Goal: Find specific page/section: Find specific page/section

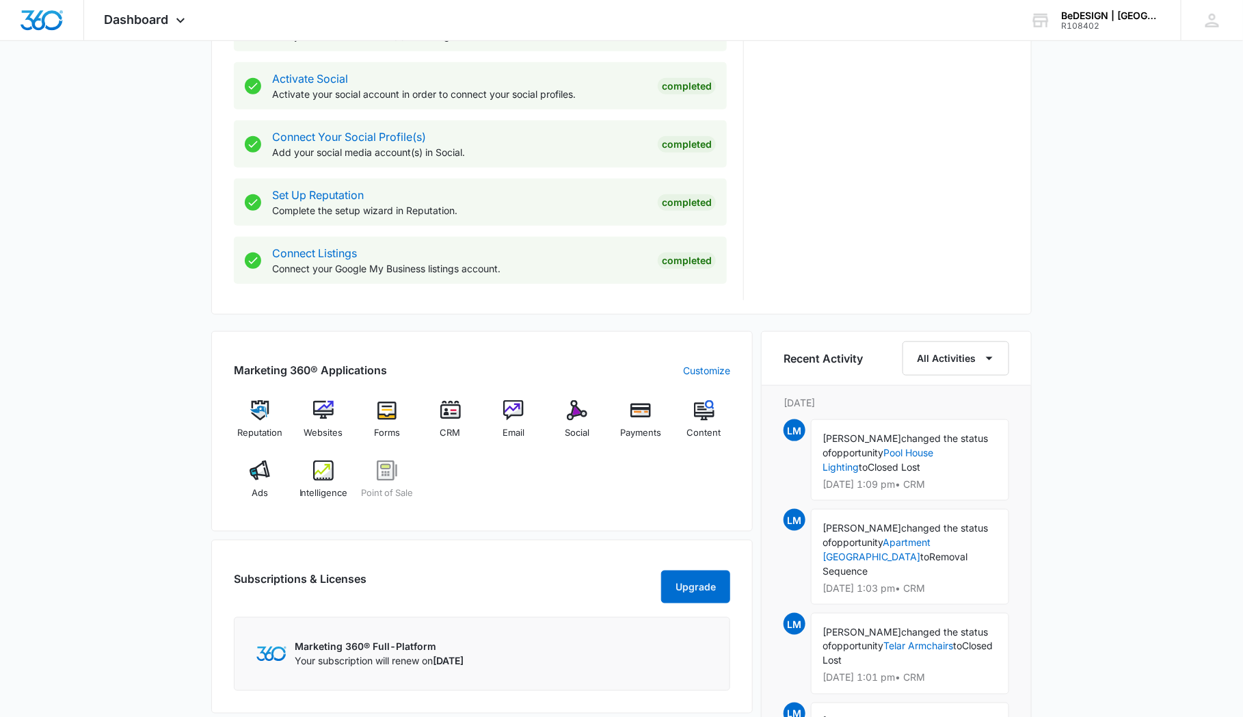
scroll to position [570, 0]
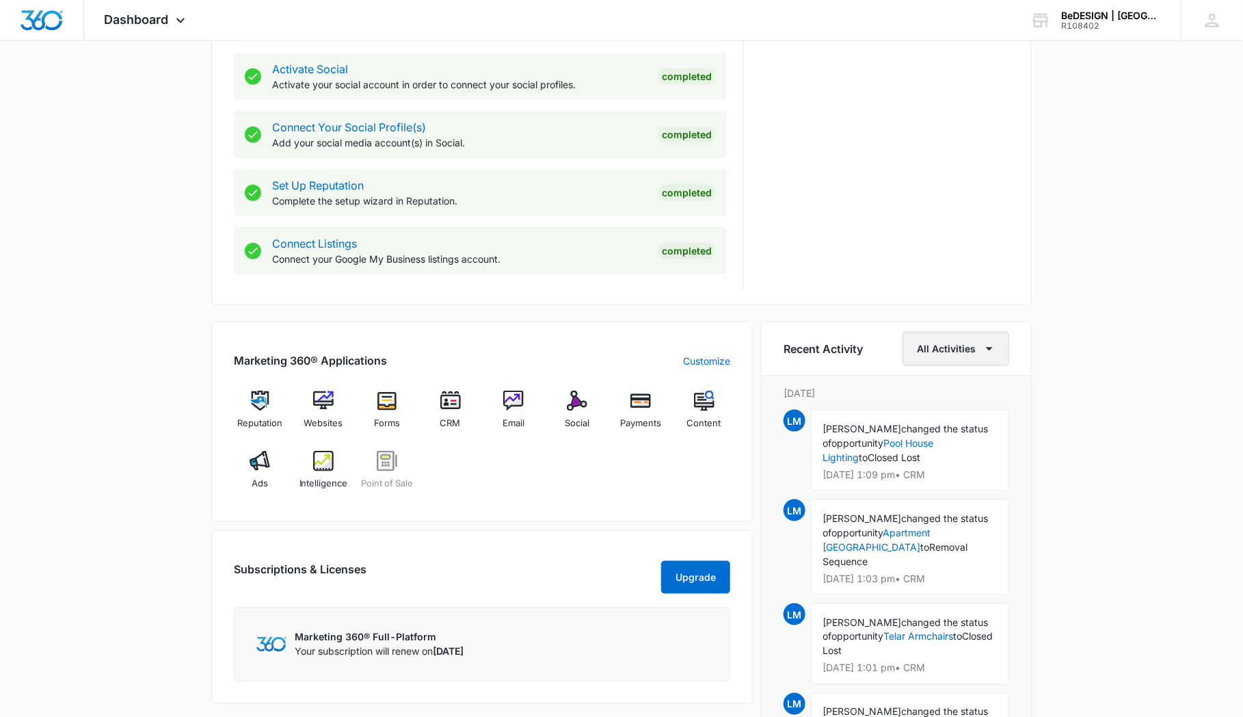
click at [986, 341] on icon "button" at bounding box center [989, 349] width 16 height 16
click at [938, 473] on div "CRM" at bounding box center [949, 475] width 55 height 10
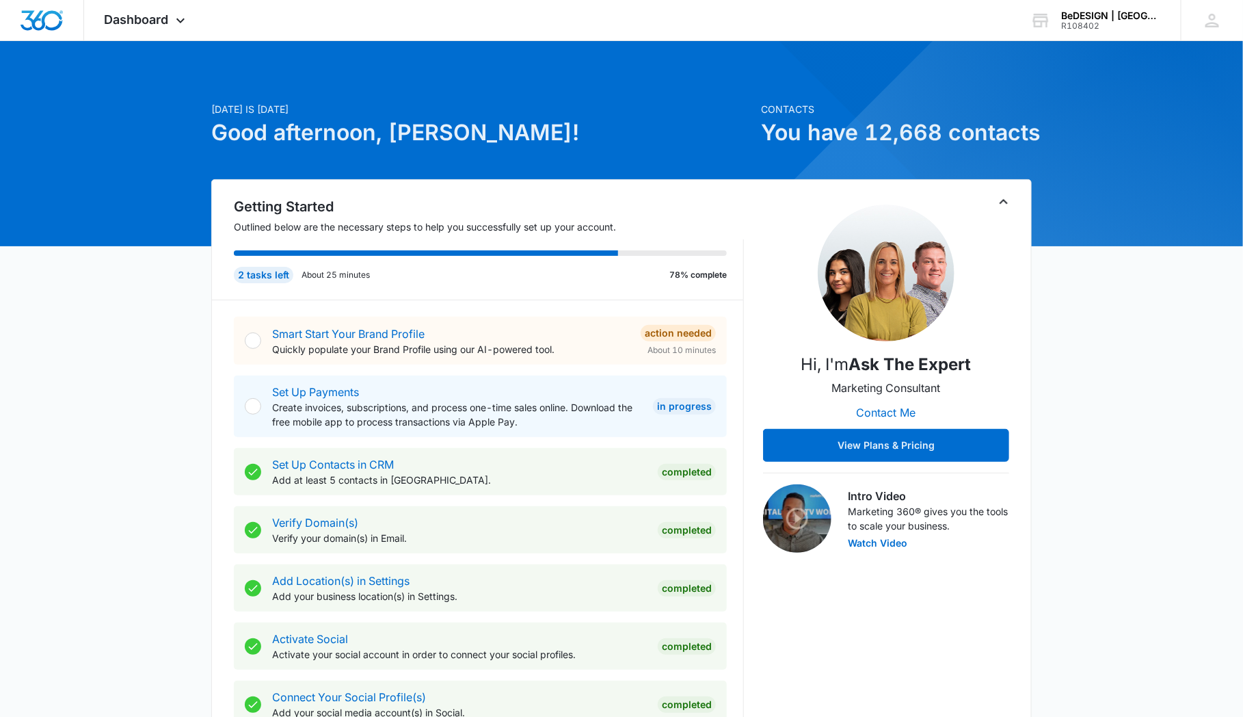
scroll to position [45, 0]
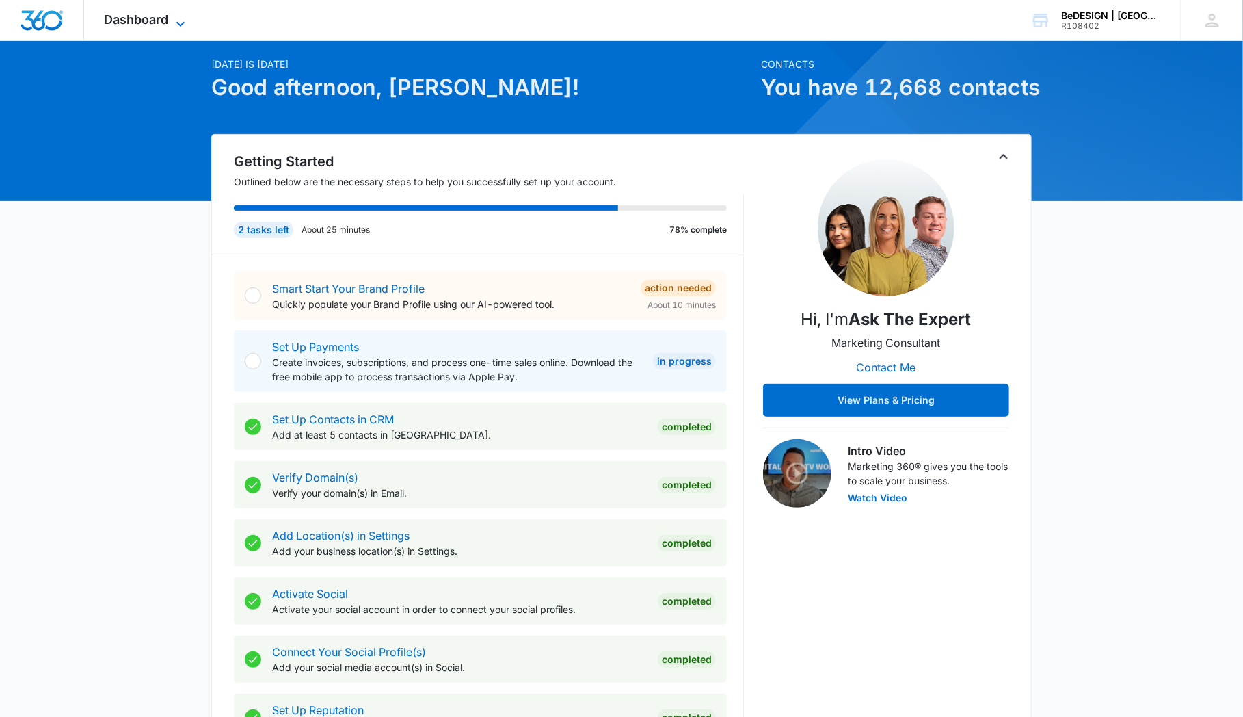
click at [141, 18] on span "Dashboard" at bounding box center [137, 19] width 64 height 14
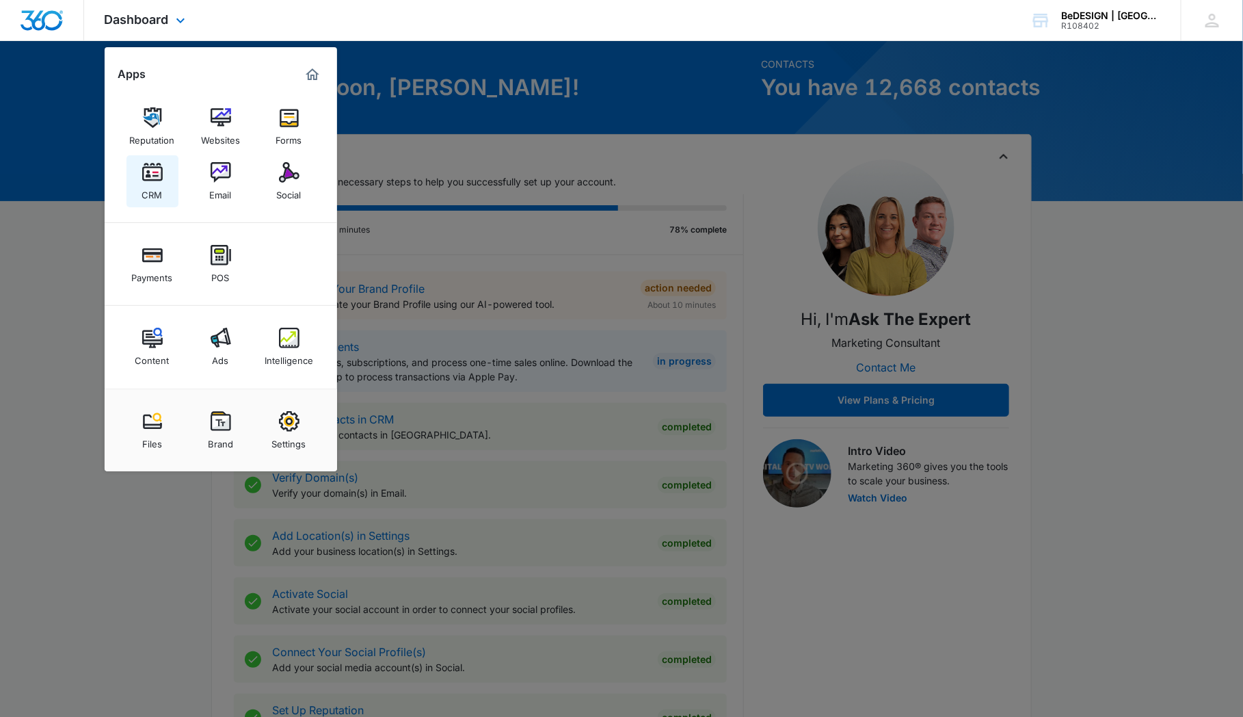
click at [149, 178] on img at bounding box center [152, 172] width 21 height 21
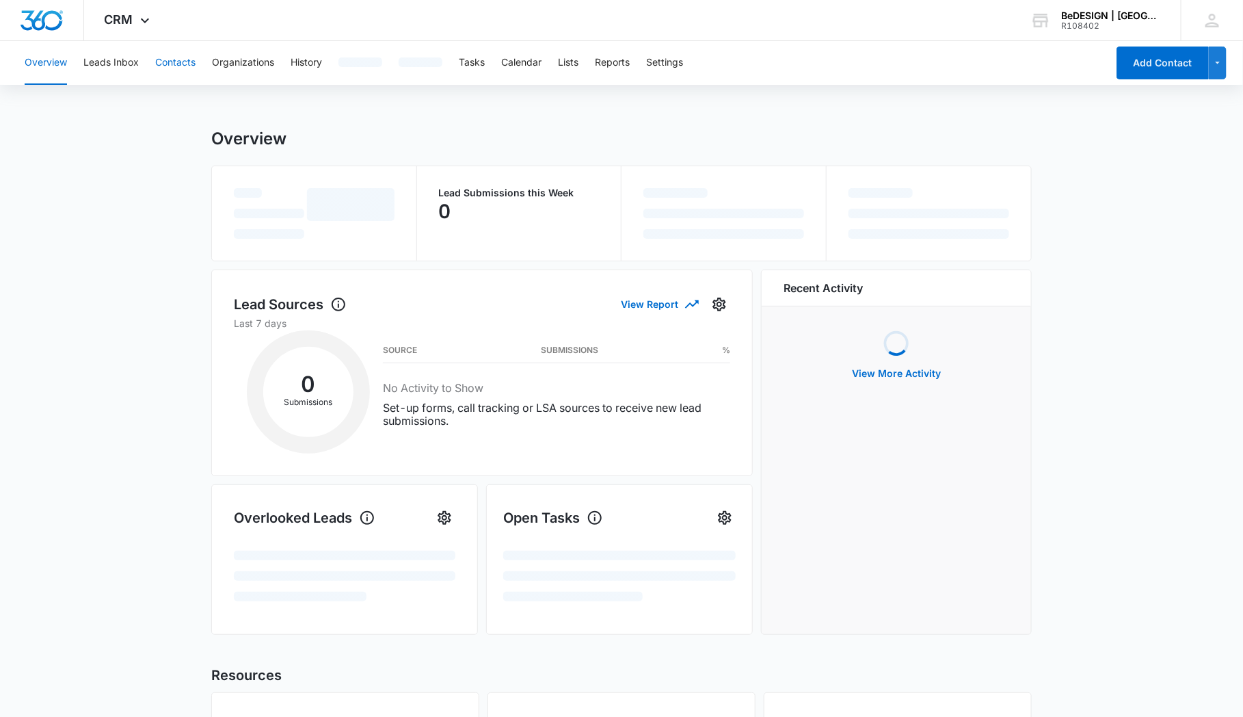
click at [166, 65] on button "Contacts" at bounding box center [175, 63] width 40 height 44
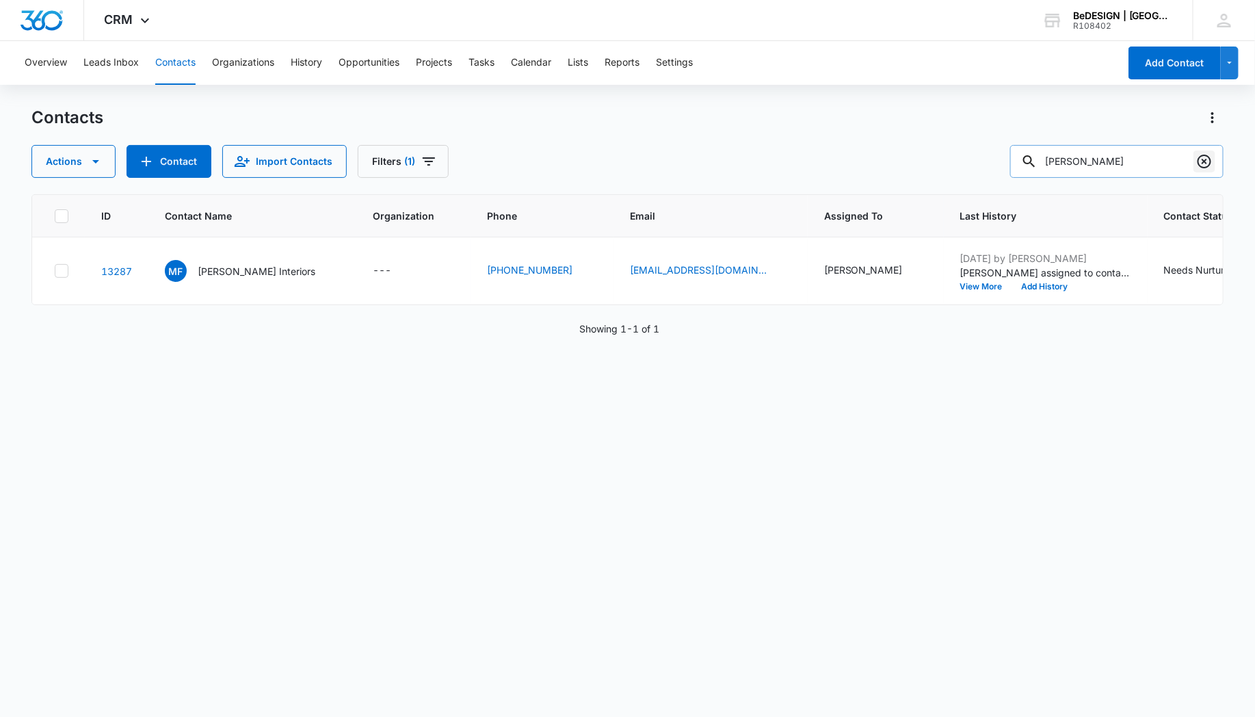
click at [1205, 158] on icon "Clear" at bounding box center [1204, 161] width 16 height 16
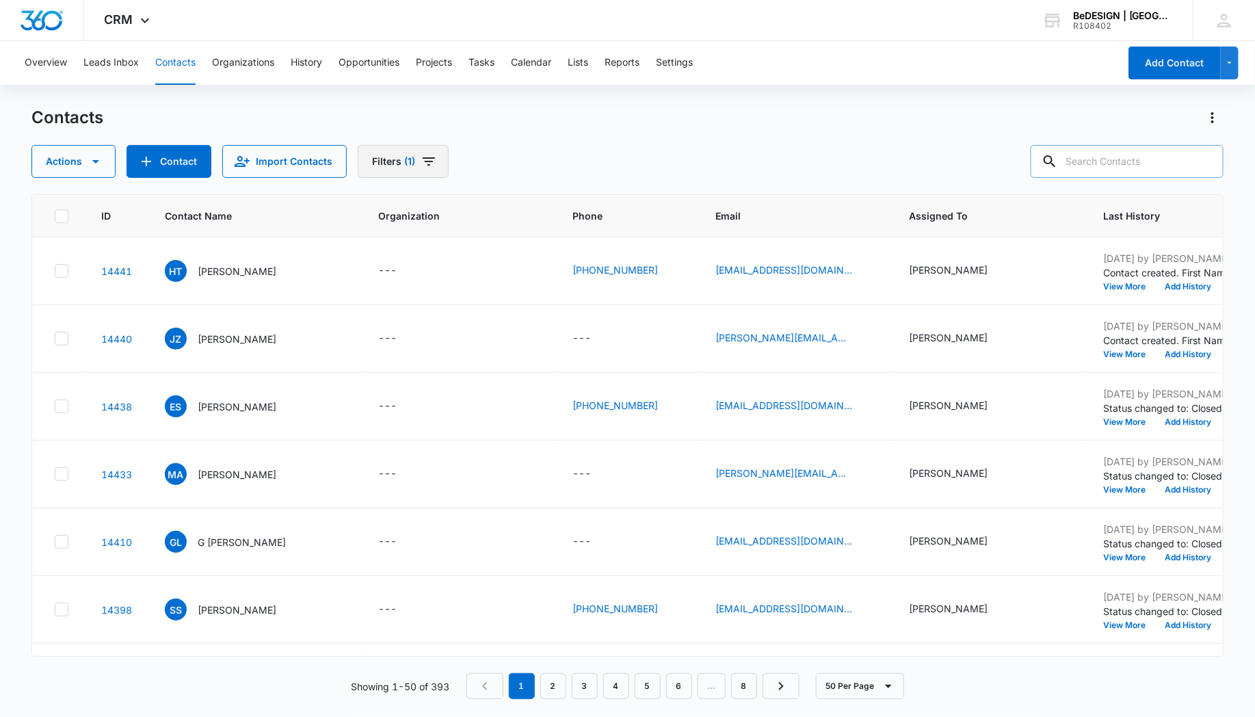
click at [424, 165] on icon "Filters" at bounding box center [429, 161] width 12 height 8
click at [516, 212] on icon "Show Assigned To filters" at bounding box center [516, 211] width 3 height 7
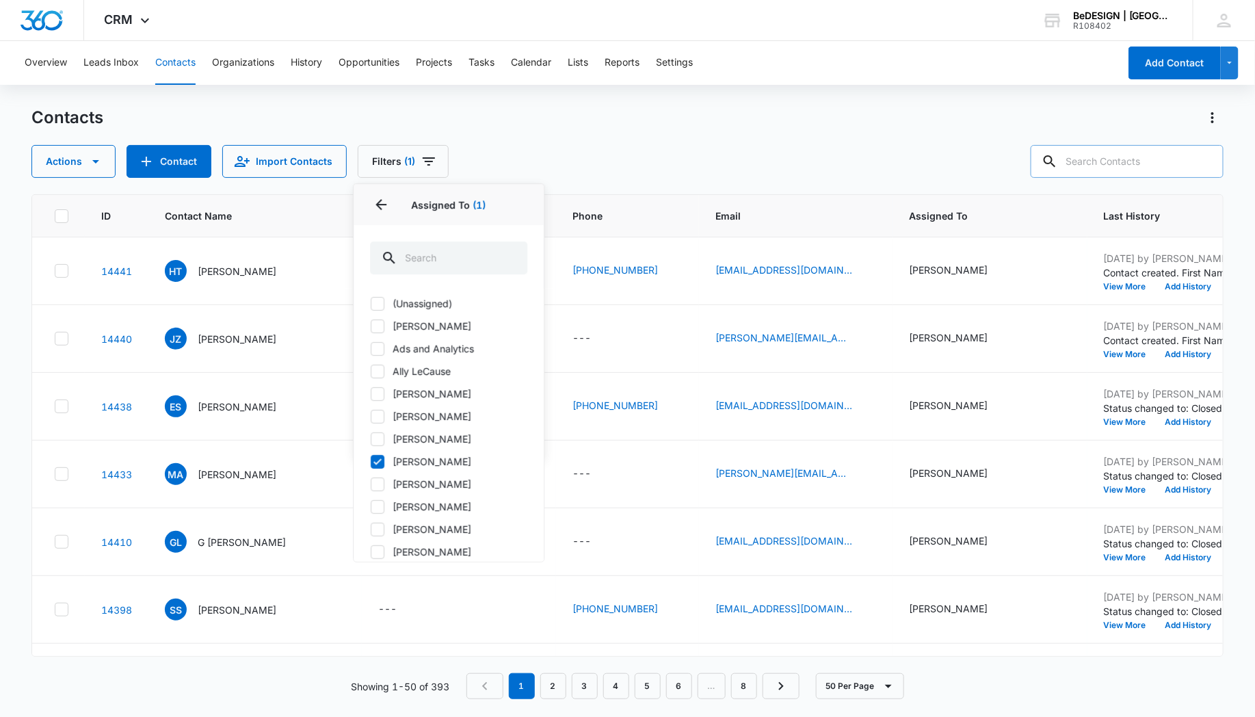
click at [379, 464] on icon at bounding box center [377, 462] width 12 height 12
click at [371, 462] on input "[PERSON_NAME]" at bounding box center [370, 461] width 1 height 1
checkbox input "false"
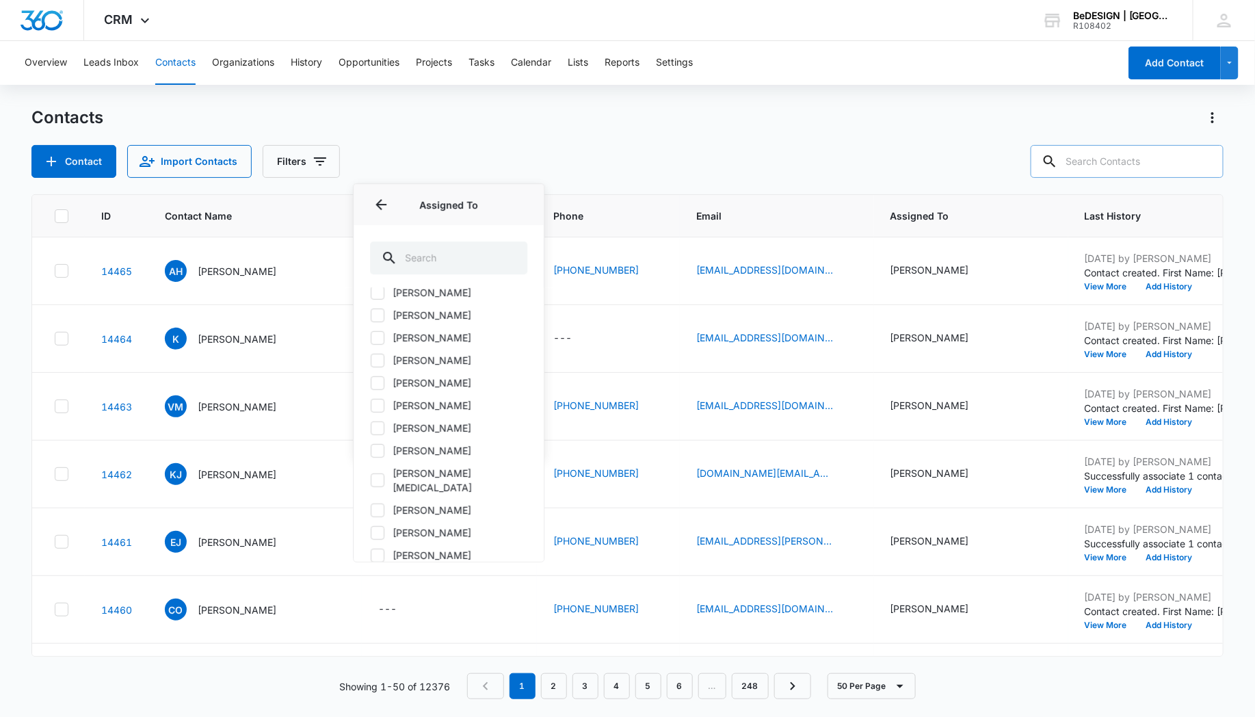
scroll to position [192, 0]
click at [378, 403] on icon at bounding box center [377, 404] width 8 height 6
click at [371, 404] on input "[PERSON_NAME]" at bounding box center [370, 404] width 1 height 1
checkbox input "true"
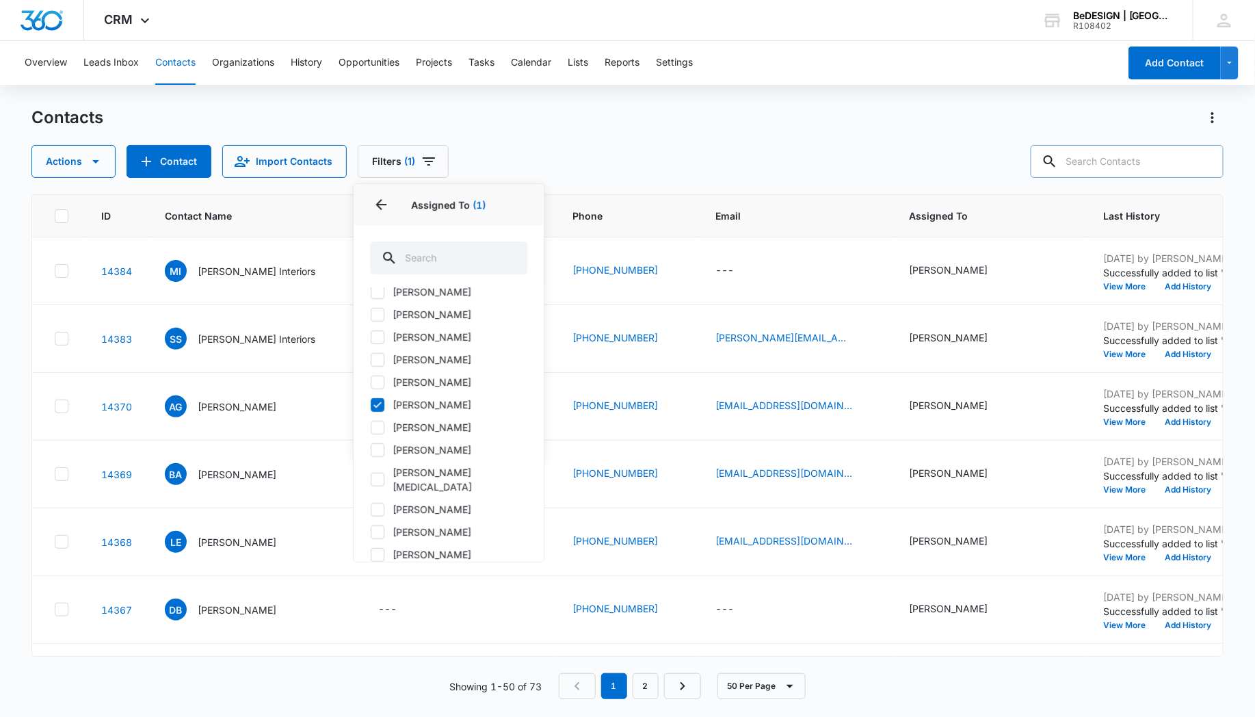
click at [627, 136] on div "Contacts Actions Contact Import Contacts Filters (1) Assigned To 1 Assigned To …" at bounding box center [627, 142] width 1192 height 71
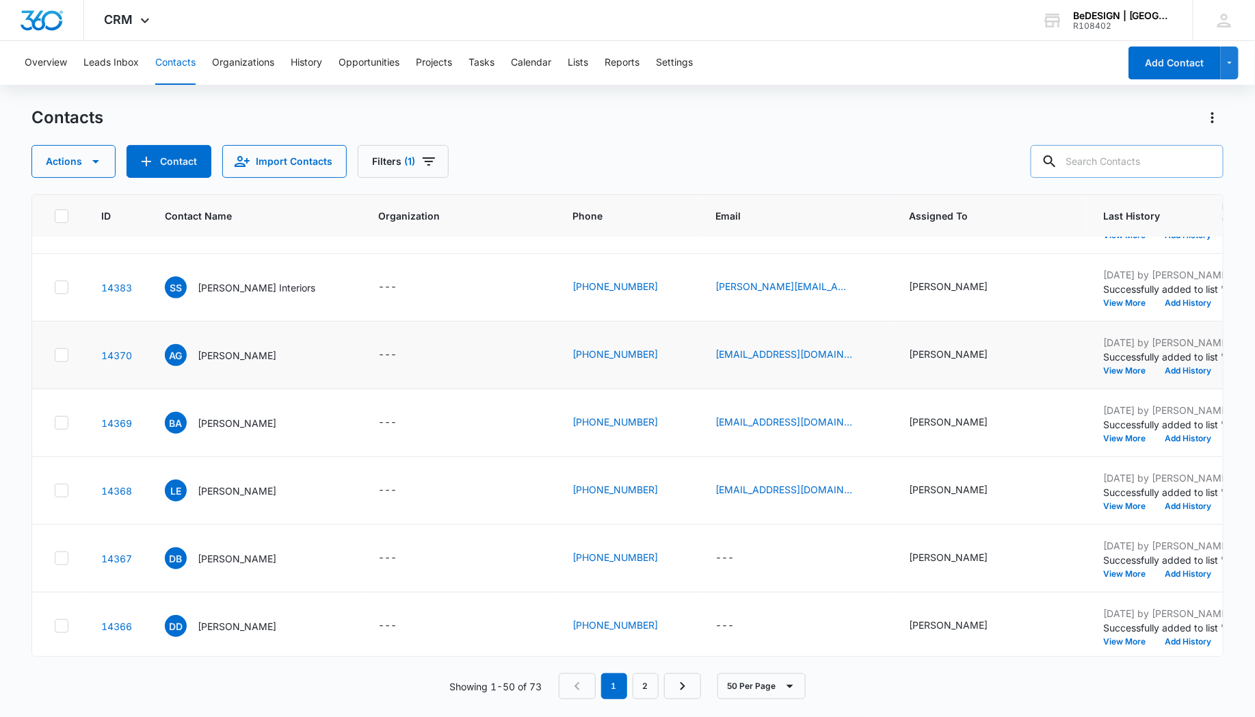
scroll to position [0, 0]
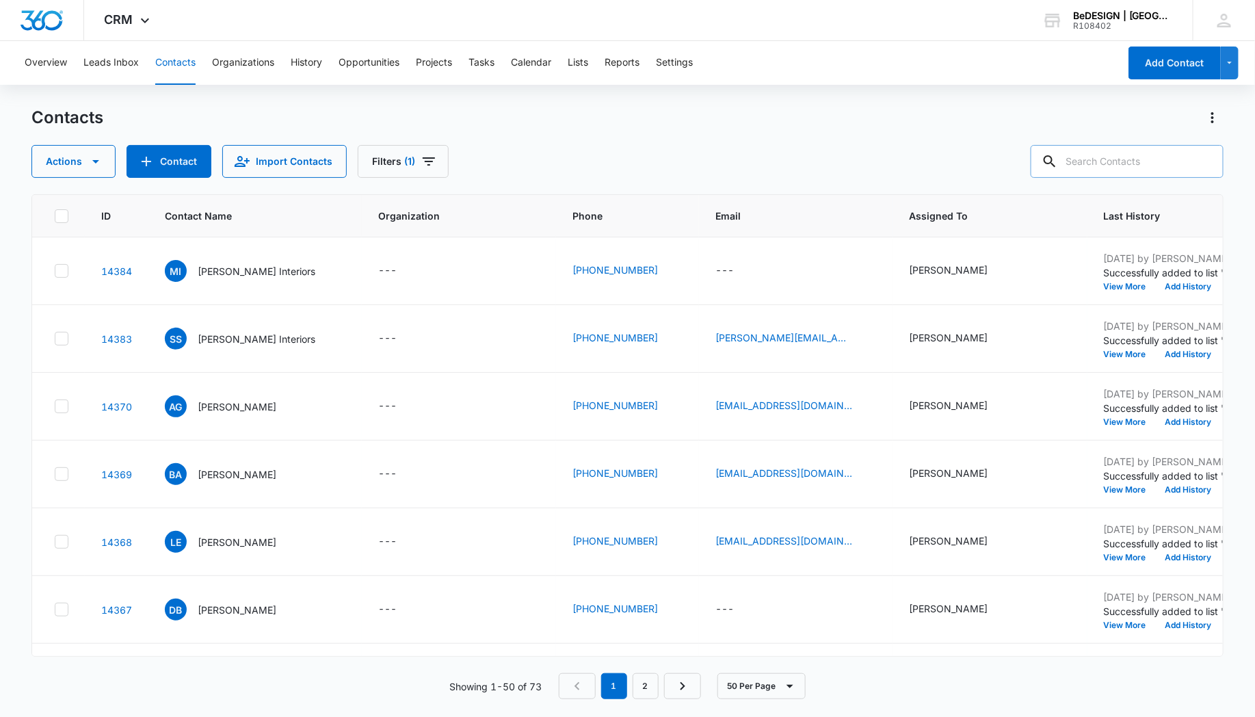
click at [1118, 159] on input "text" at bounding box center [1127, 161] width 193 height 33
type input "[PERSON_NAME]"
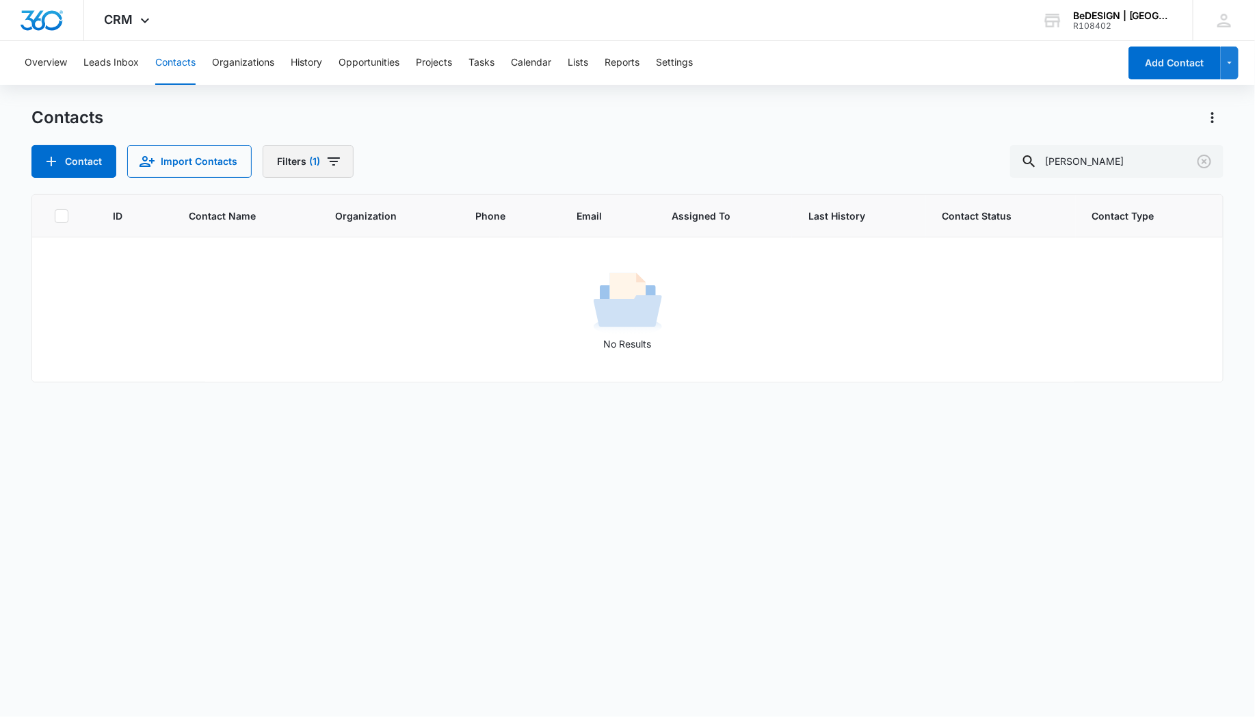
drag, startPoint x: 329, startPoint y: 155, endPoint x: 313, endPoint y: 158, distance: 16.0
click at [313, 158] on span "(1)" at bounding box center [314, 162] width 11 height 10
click at [339, 211] on div "1" at bounding box center [351, 211] width 29 height 16
click at [426, 210] on icon "Show Assigned To filters" at bounding box center [422, 211] width 16 height 16
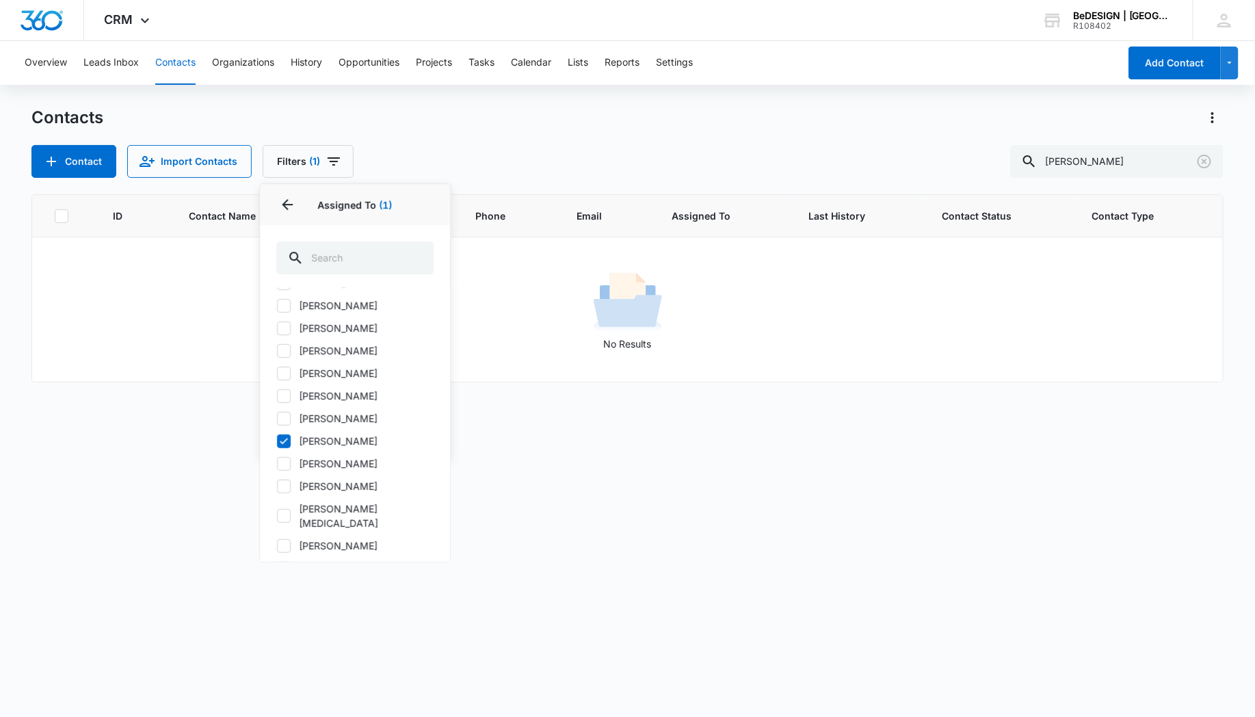
scroll to position [156, 0]
click at [282, 440] on icon at bounding box center [284, 441] width 12 height 12
click at [277, 440] on input "[PERSON_NAME]" at bounding box center [276, 440] width 1 height 1
checkbox input "false"
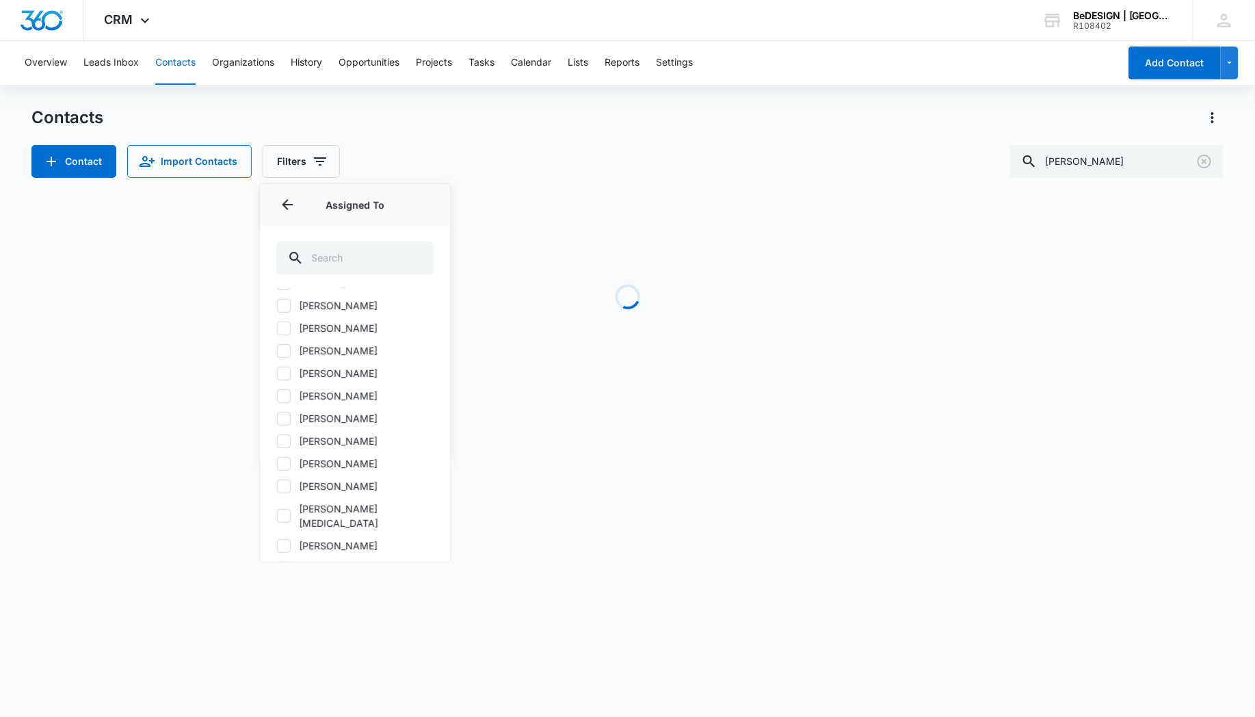
click at [405, 145] on div "Contact Import Contacts Filters Assigned To Assigned To (Unassigned) [PERSON_NA…" at bounding box center [627, 161] width 1192 height 33
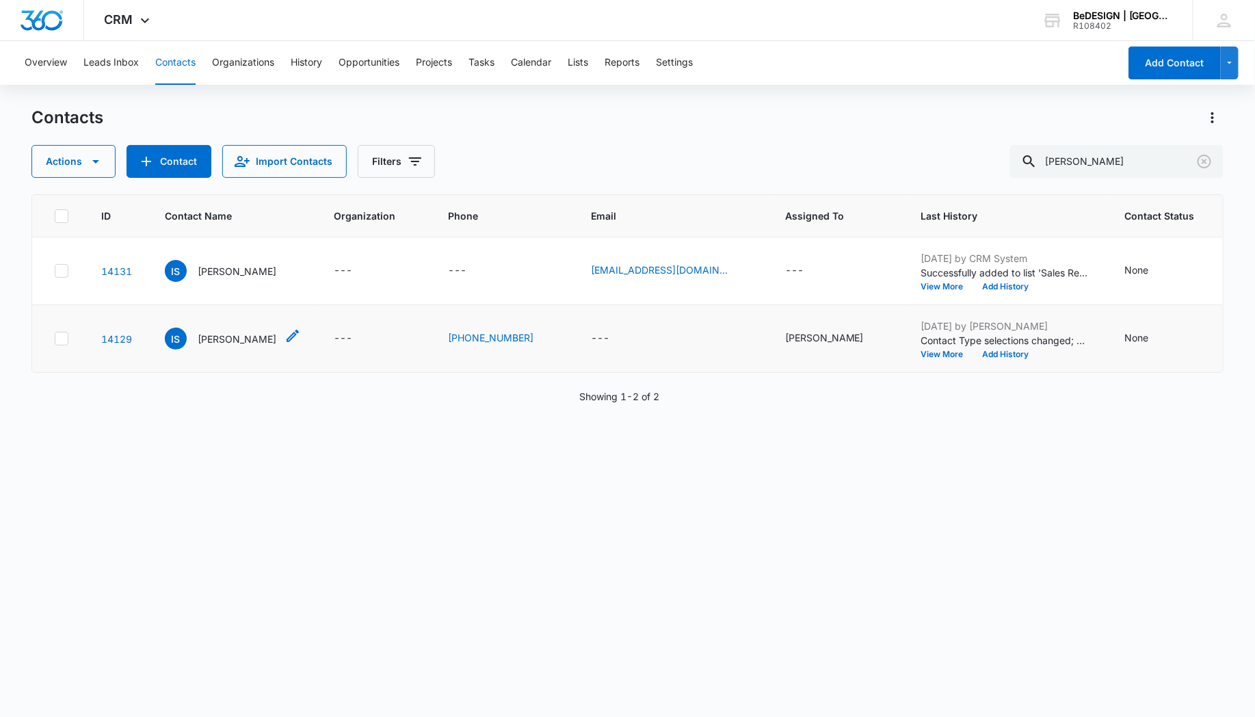
click at [222, 339] on p "[PERSON_NAME]" at bounding box center [237, 339] width 79 height 14
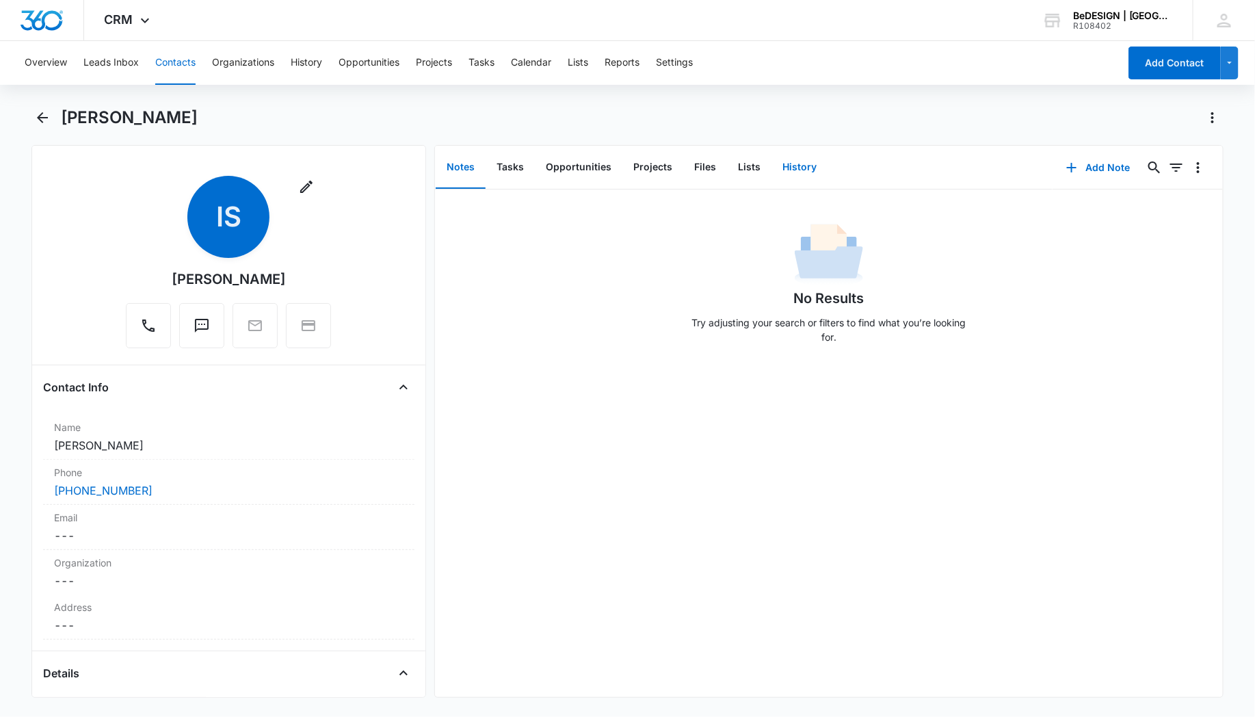
click at [802, 170] on button "History" at bounding box center [800, 167] width 56 height 42
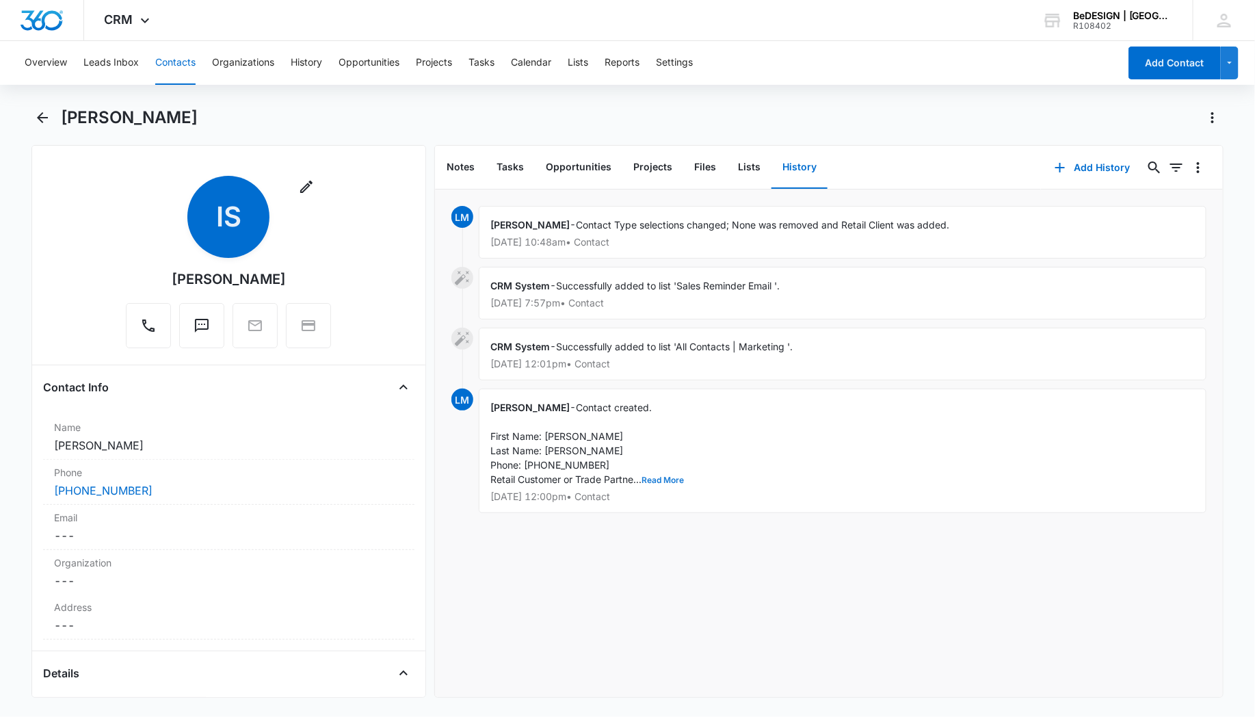
click at [663, 476] on button "Read More" at bounding box center [663, 480] width 42 height 8
